Goal: Task Accomplishment & Management: Manage account settings

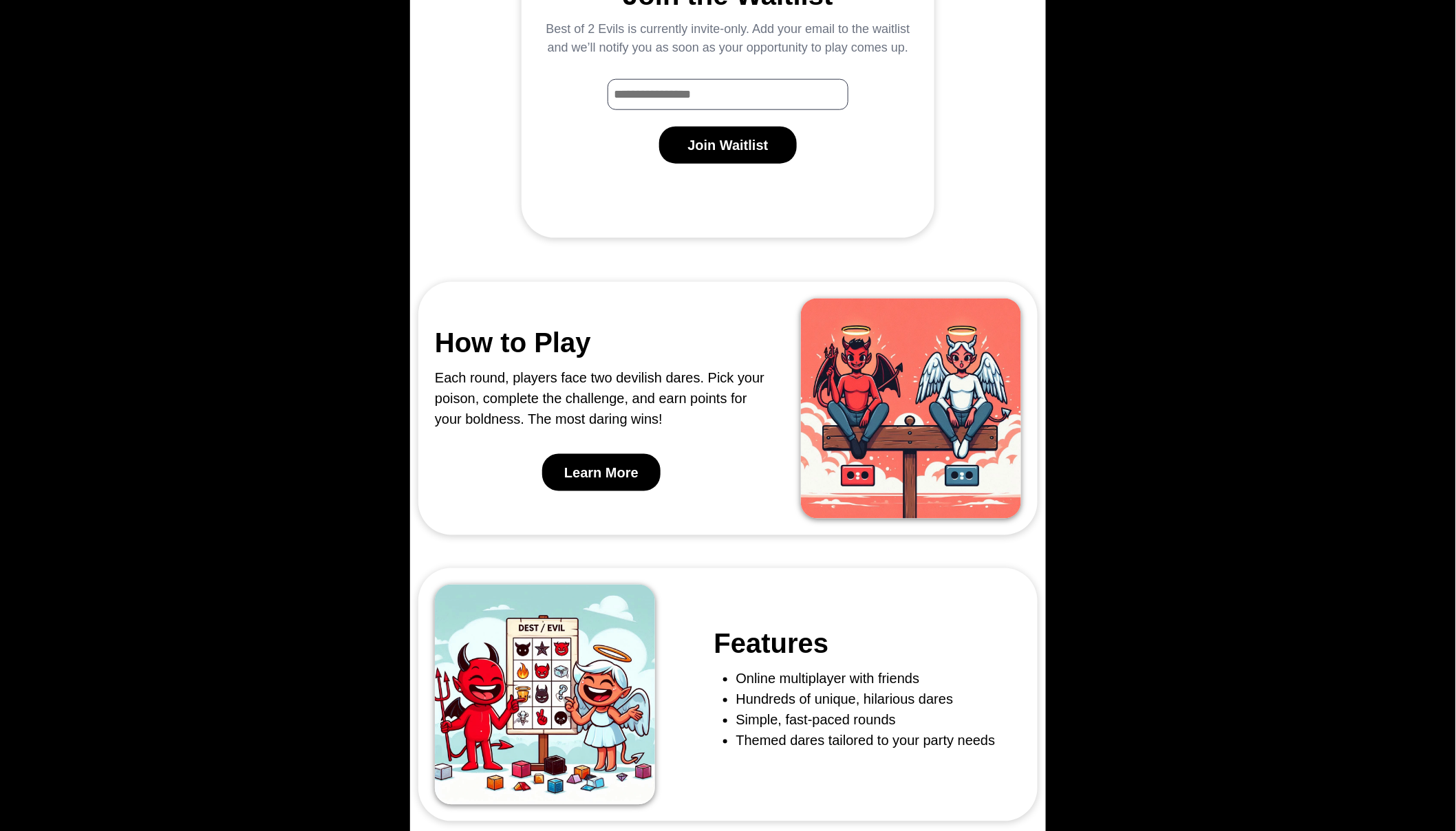
scroll to position [788, 0]
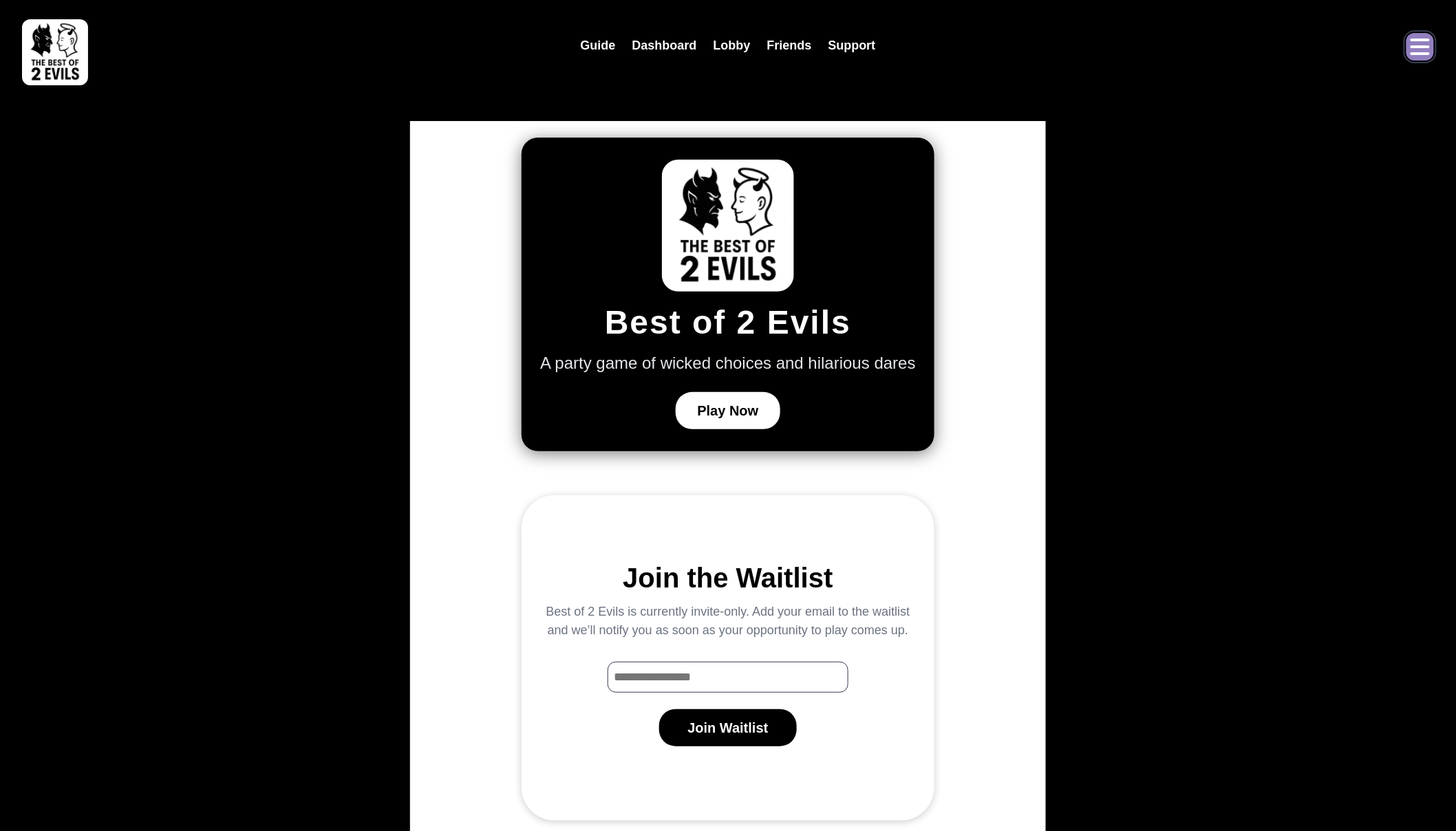
click at [1415, 40] on icon "Open menu" at bounding box center [1420, 46] width 19 height 17
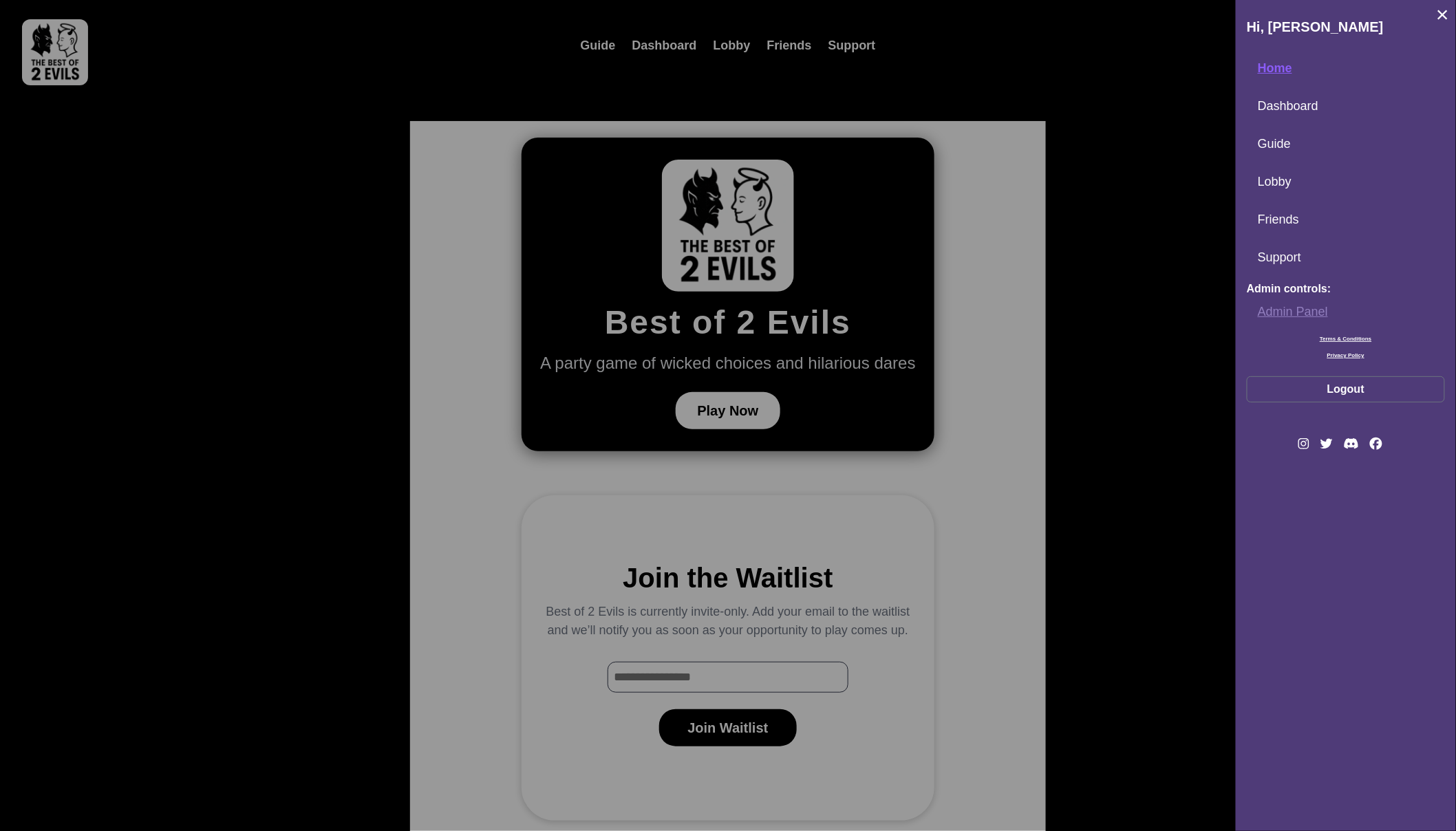
click at [1295, 304] on link "Admin Panel" at bounding box center [1346, 313] width 198 height 30
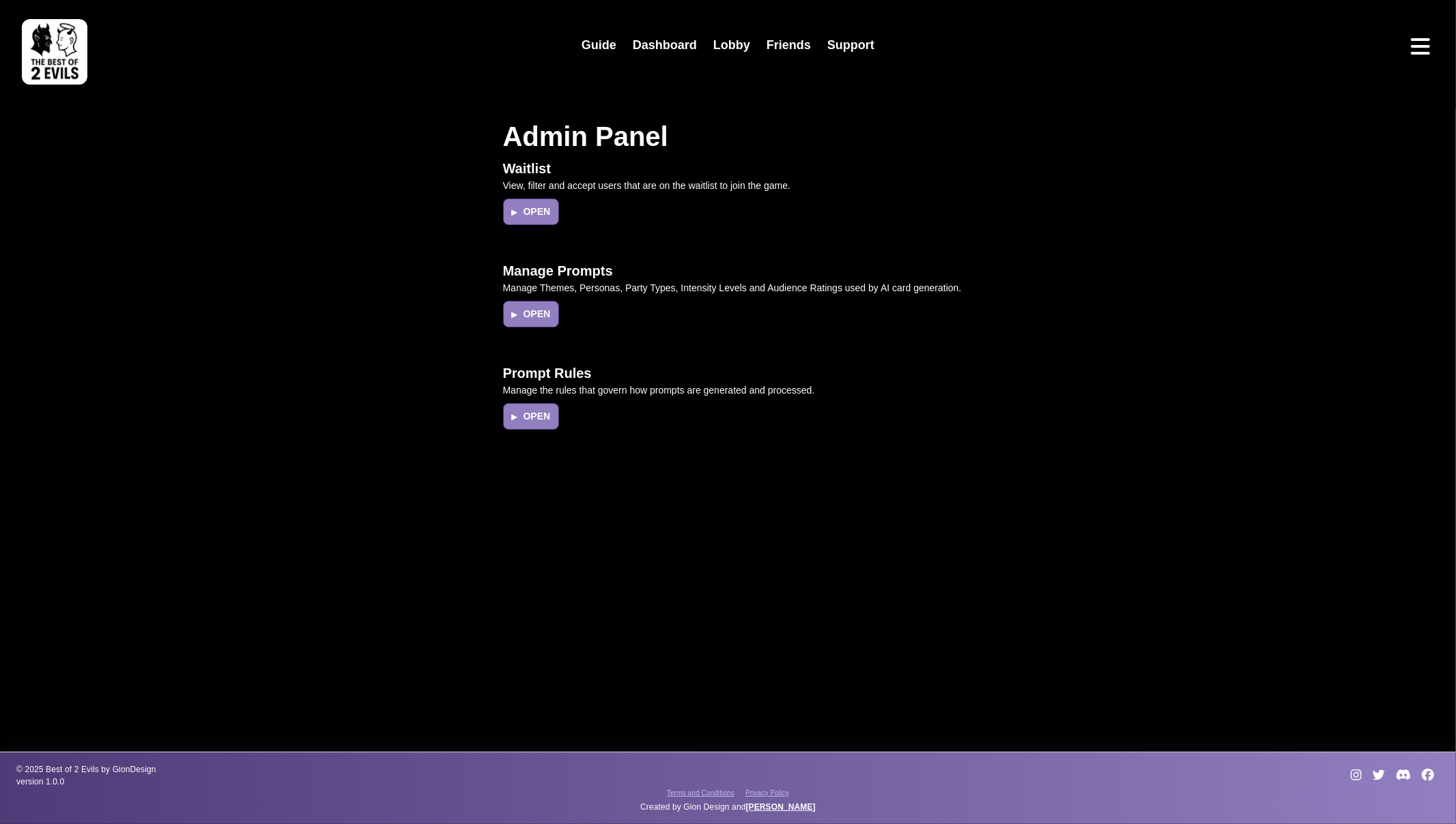
click at [539, 225] on div "Waitlist View, filter and accept users that are on the waitlist to join the gam…" at bounding box center [729, 197] width 467 height 78
click at [527, 196] on div "Waitlist View, filter and accept users that are on the waitlist to join the gam…" at bounding box center [729, 197] width 467 height 78
click at [529, 212] on span "Open" at bounding box center [537, 212] width 27 height 15
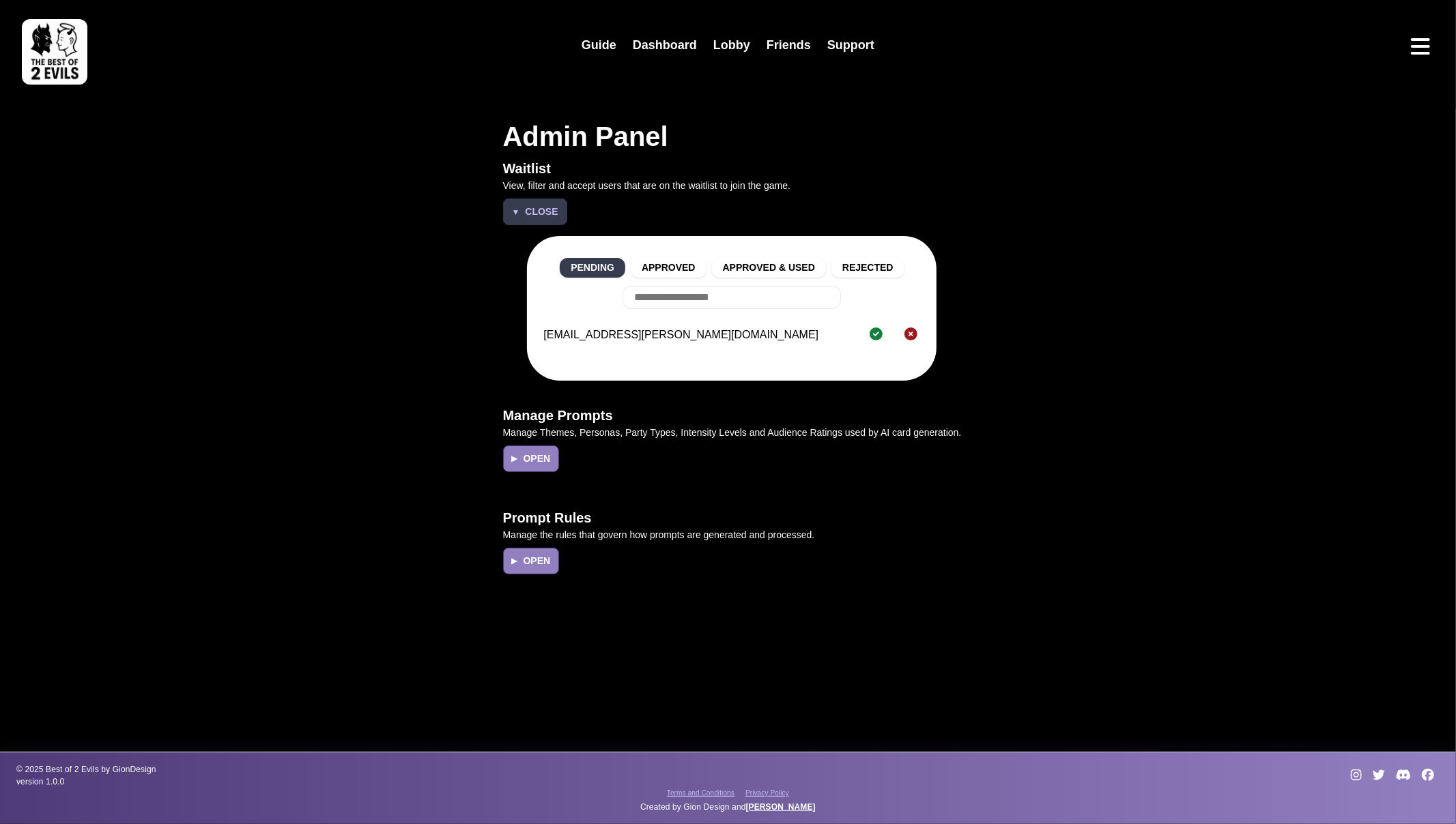
click at [529, 212] on span "Close" at bounding box center [541, 212] width 33 height 15
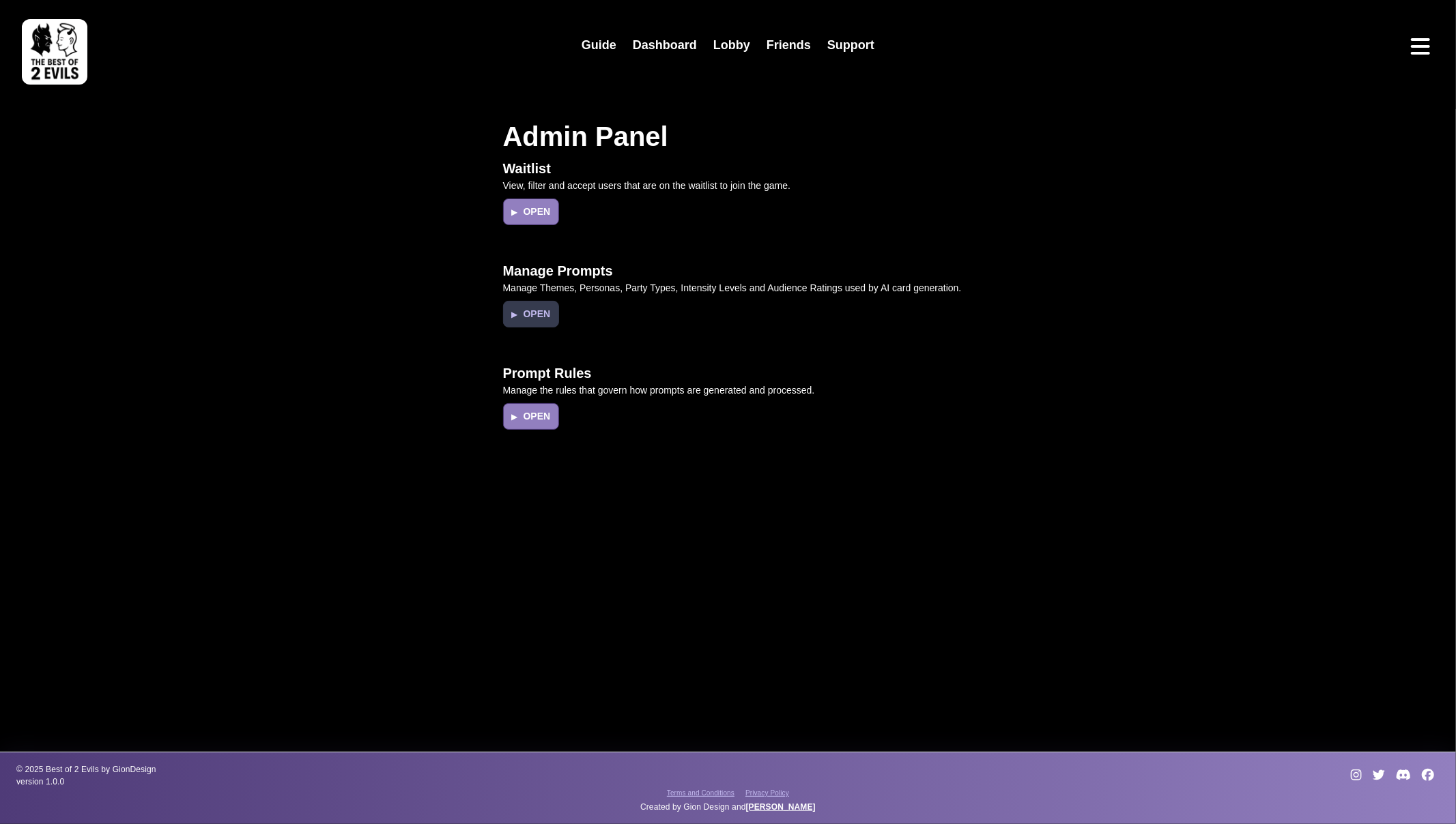
click at [539, 321] on button "▶ Open" at bounding box center [531, 314] width 56 height 27
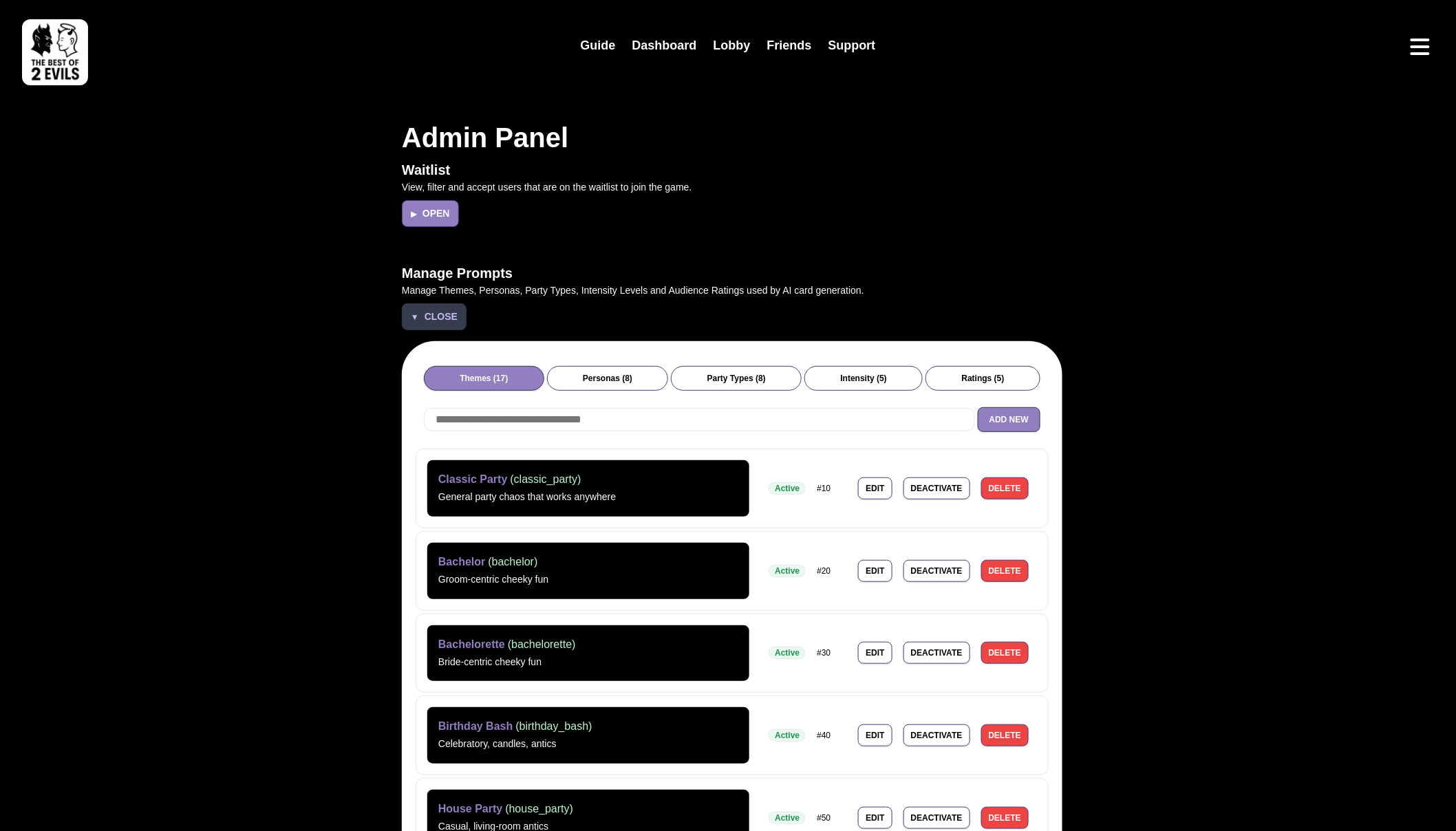
click at [425, 313] on span "Close" at bounding box center [441, 317] width 33 height 15
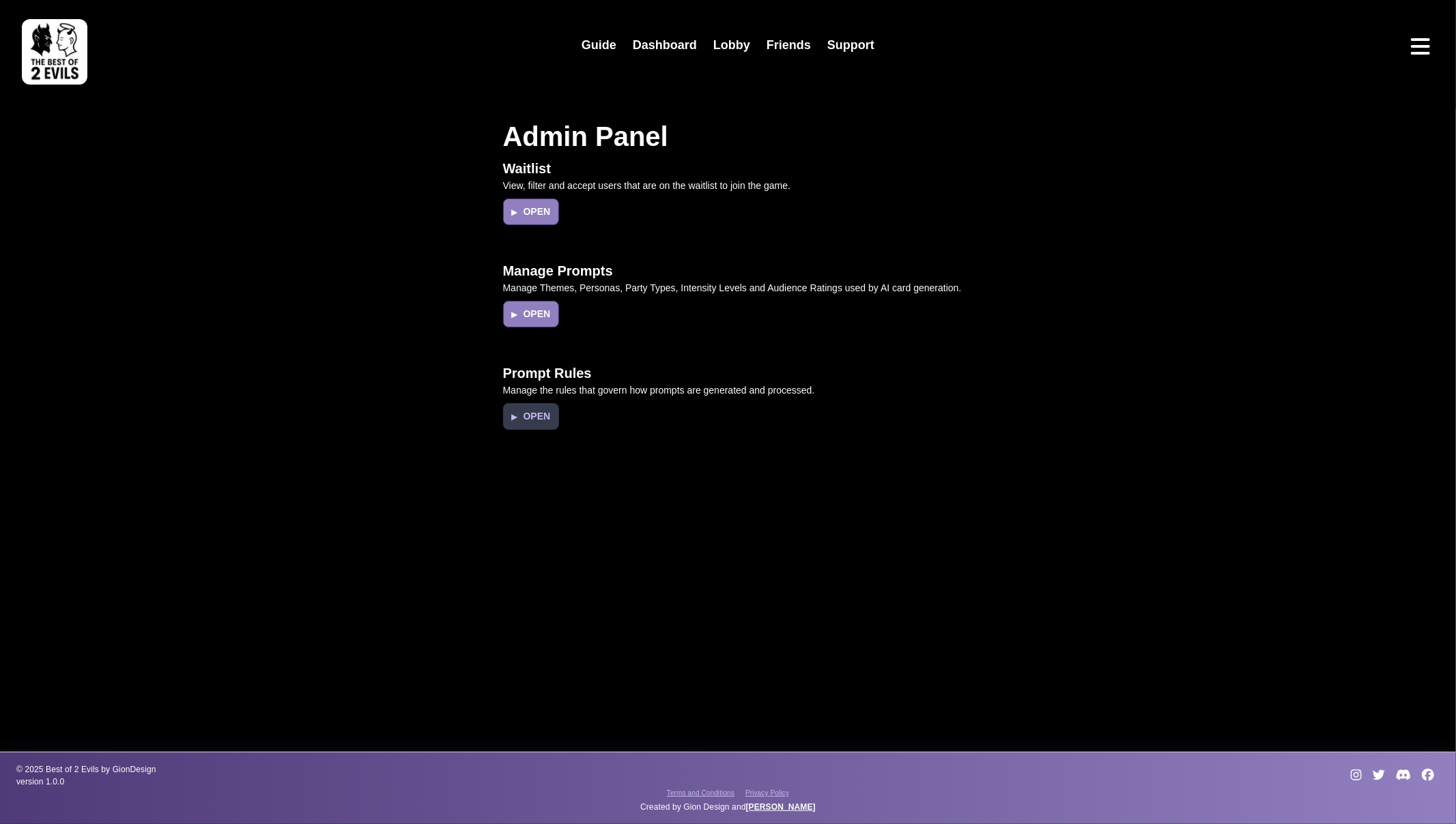
click at [503, 418] on button "▶ Open" at bounding box center [531, 417] width 56 height 27
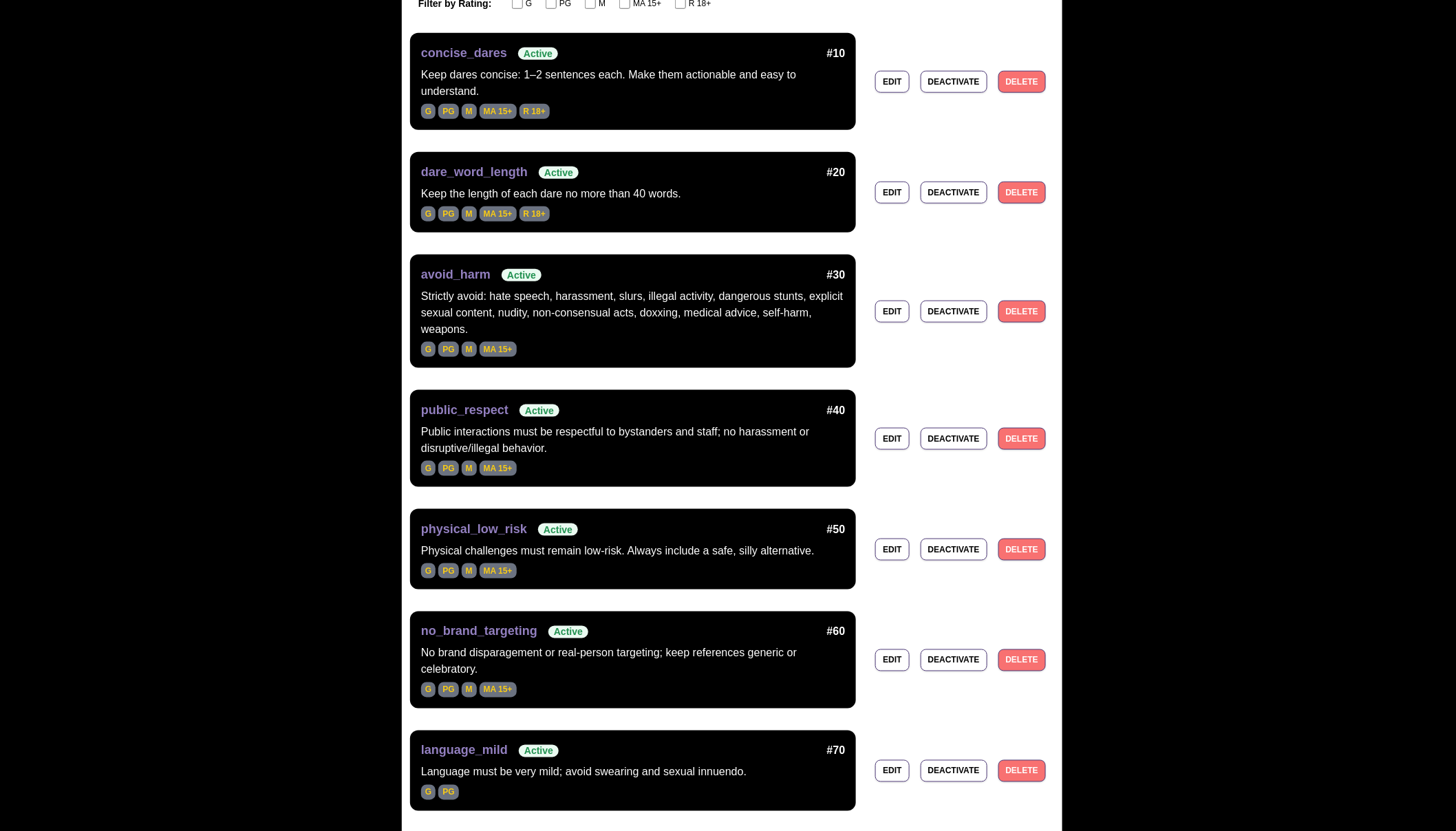
scroll to position [169, 0]
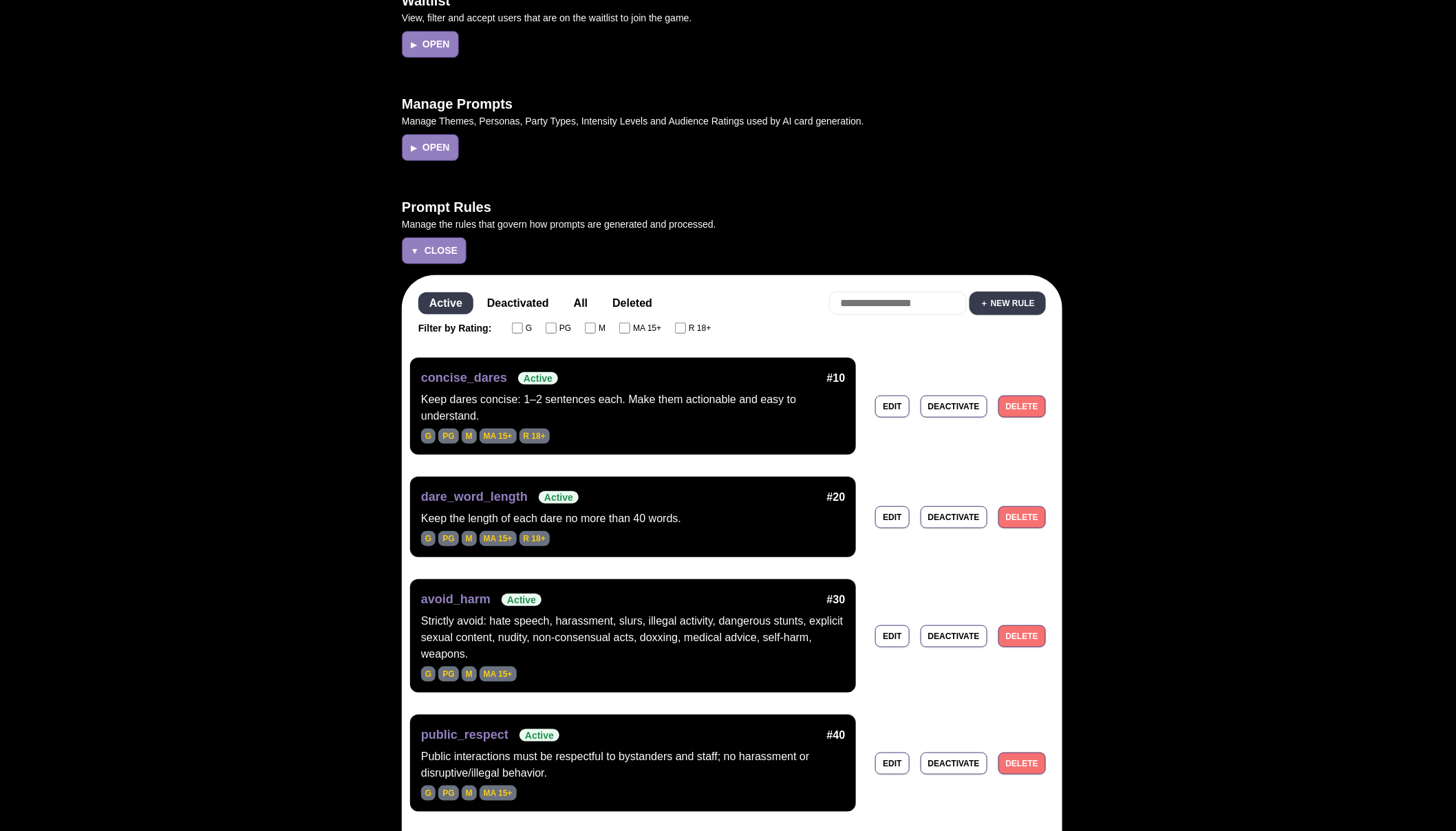
click at [636, 329] on span "MA 15+" at bounding box center [647, 328] width 28 height 12
click at [571, 327] on span "PG" at bounding box center [565, 328] width 11 height 12
click at [606, 327] on span "M" at bounding box center [602, 328] width 7 height 12
click at [503, 329] on div "Filter by Rating: G PG M MA 15+ R 18+" at bounding box center [732, 327] width 628 height 15
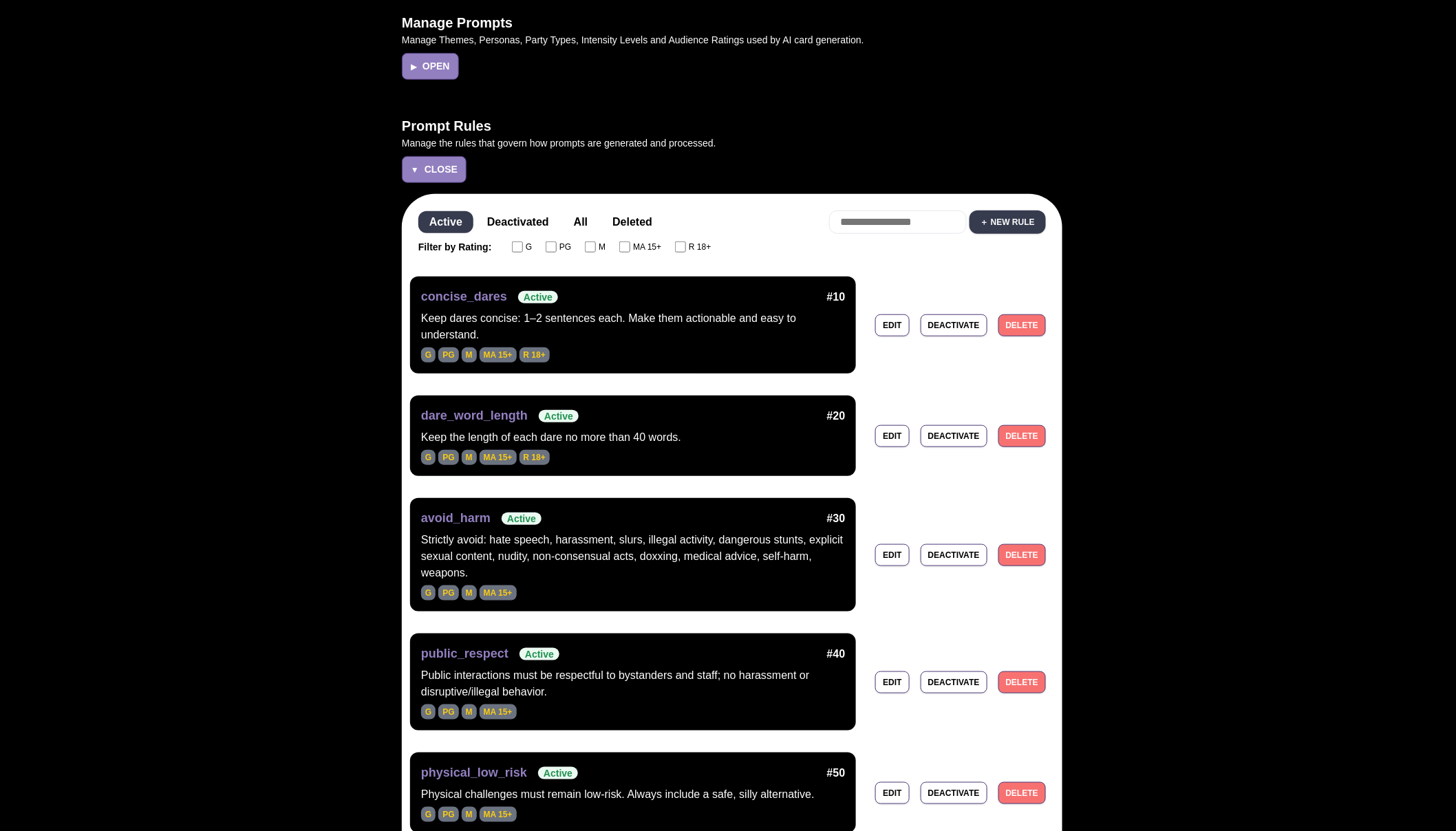
scroll to position [73, 0]
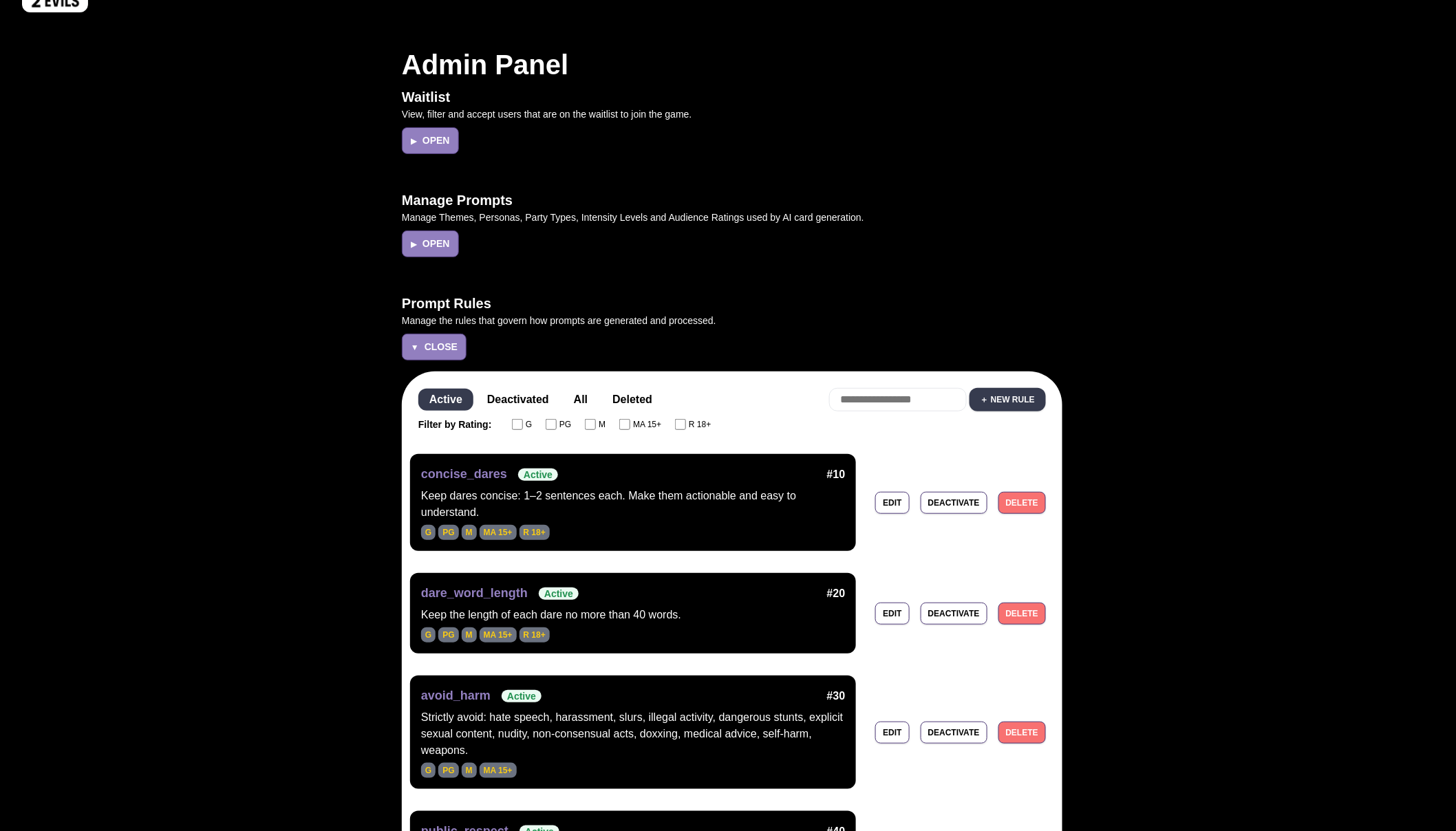
click at [583, 397] on button "All" at bounding box center [580, 399] width 36 height 22
click at [518, 394] on button "Deactivated" at bounding box center [518, 399] width 84 height 22
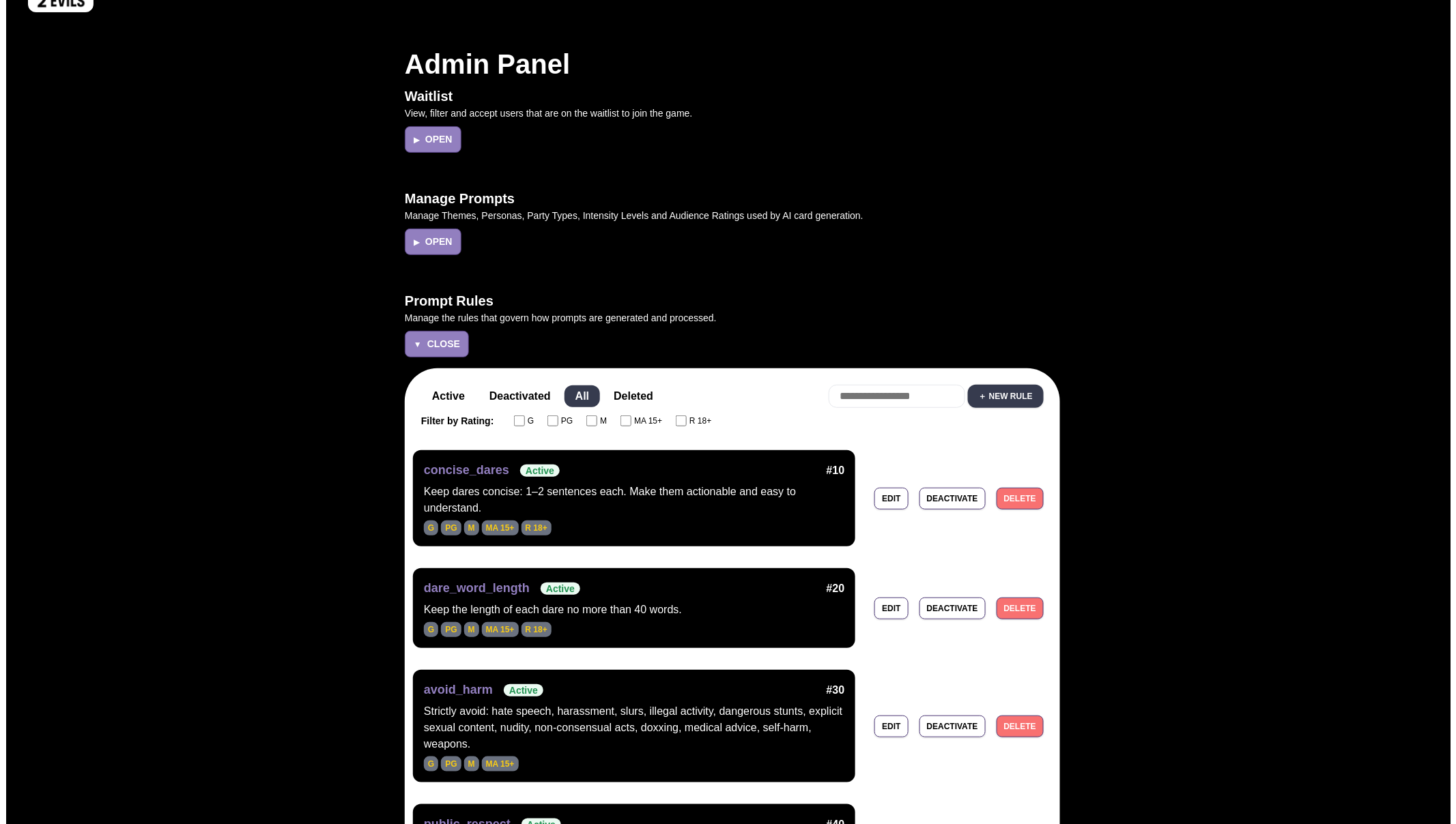
scroll to position [0, 0]
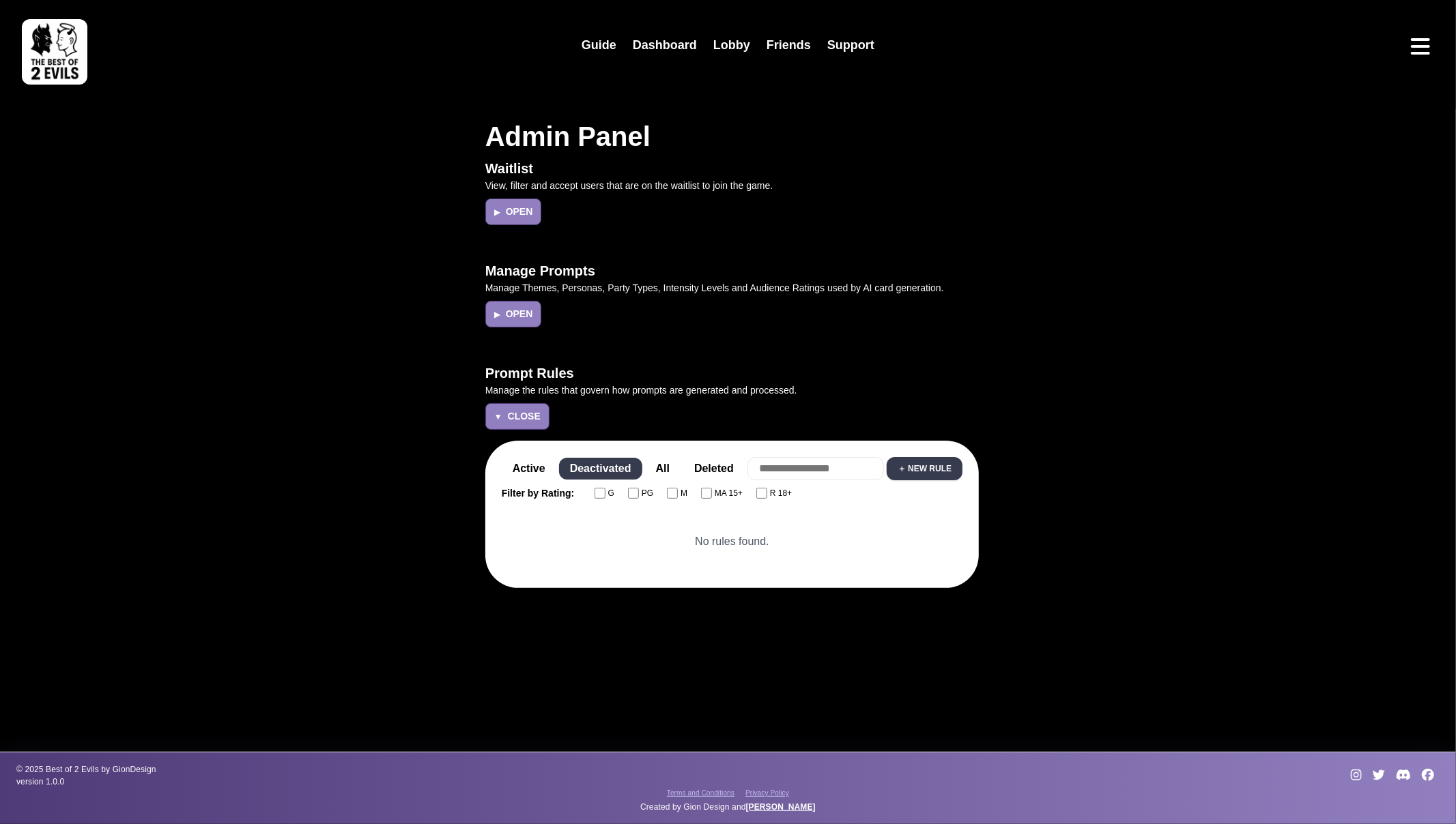
click at [706, 460] on button "Deleted" at bounding box center [714, 468] width 62 height 22
click at [656, 464] on button "All" at bounding box center [663, 468] width 36 height 22
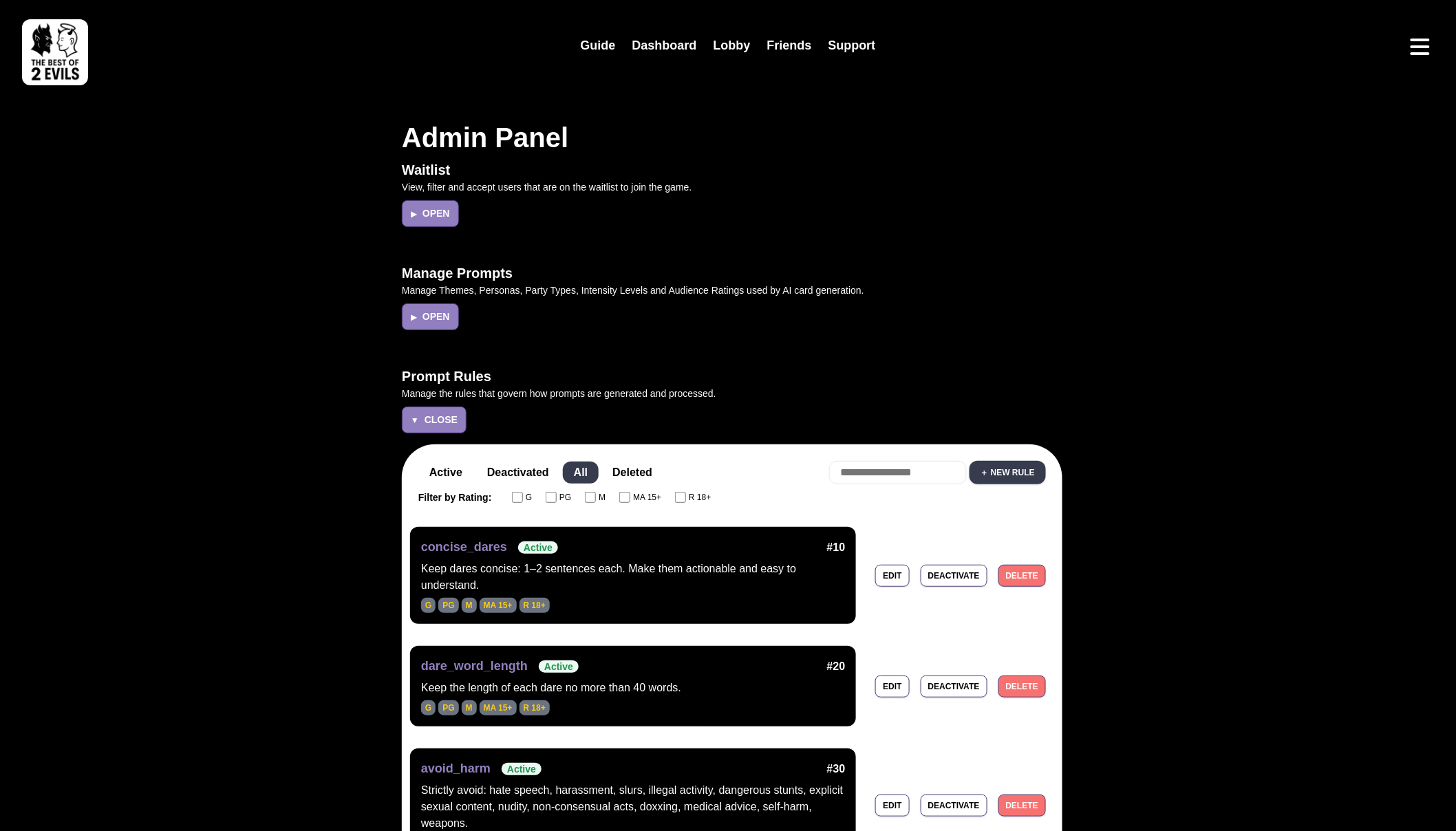
click at [870, 468] on input "text" at bounding box center [897, 473] width 137 height 24
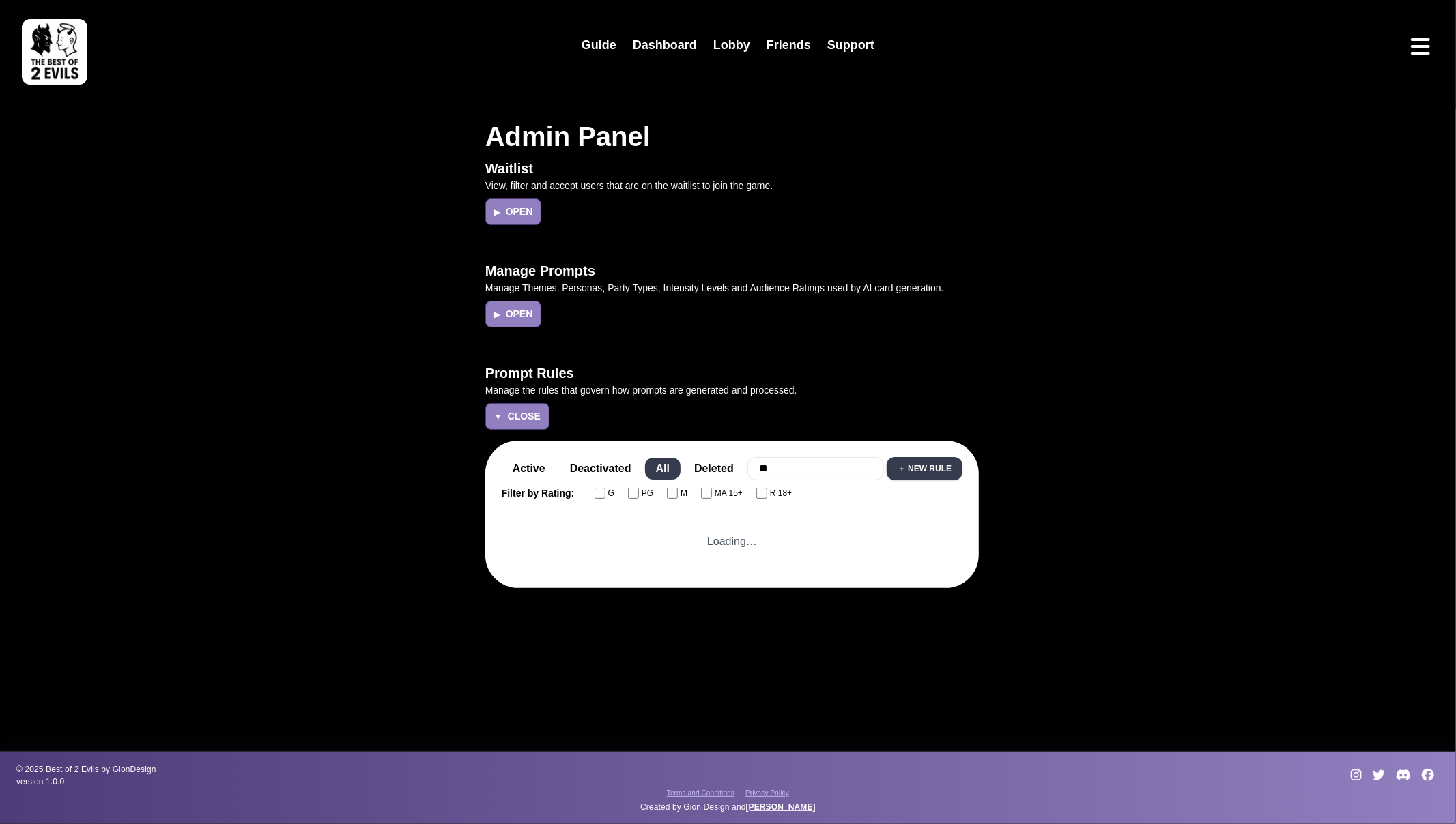
type input "*"
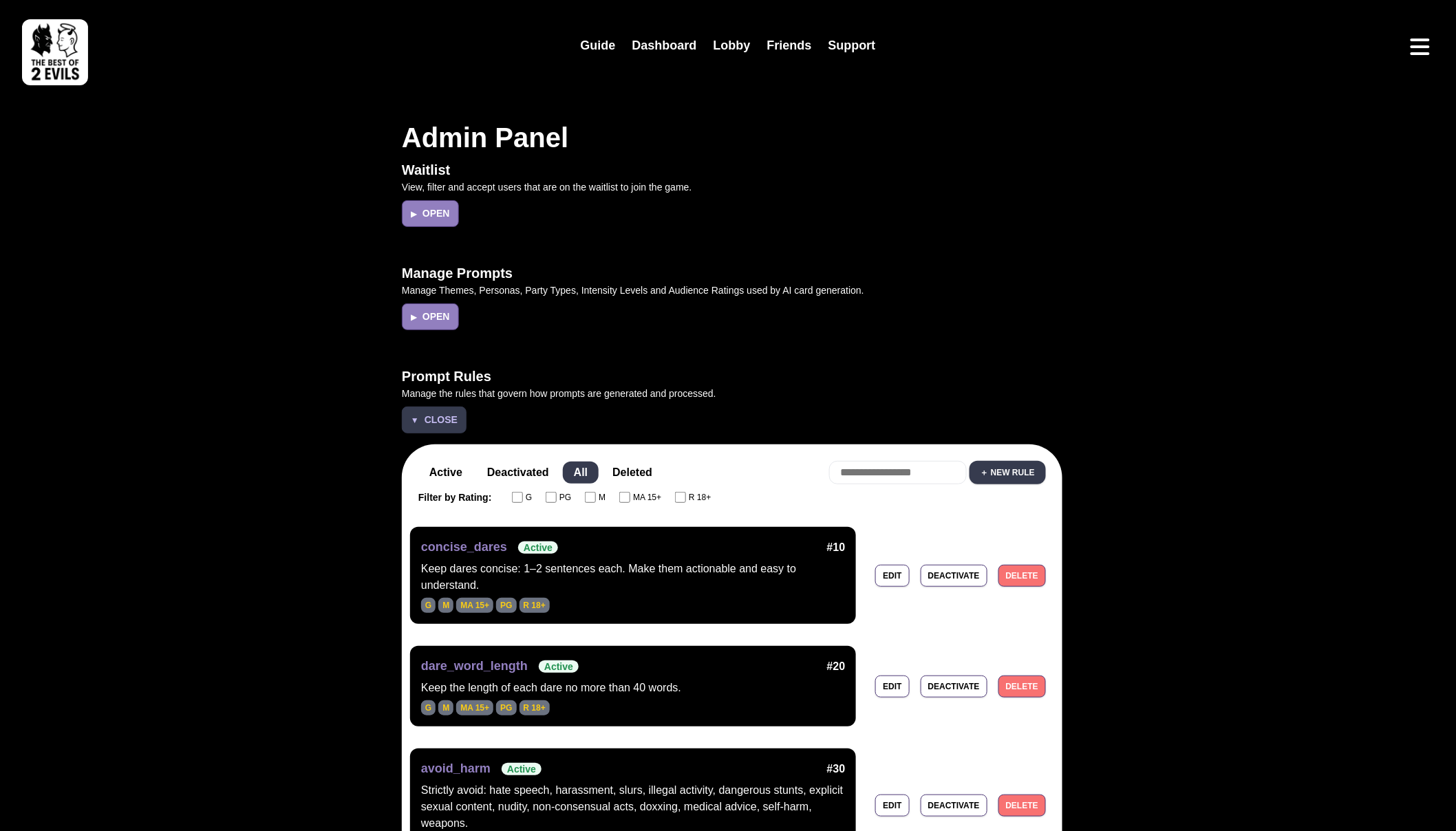
click at [414, 419] on span "▼" at bounding box center [414, 420] width 8 height 12
